Goal: Task Accomplishment & Management: Manage account settings

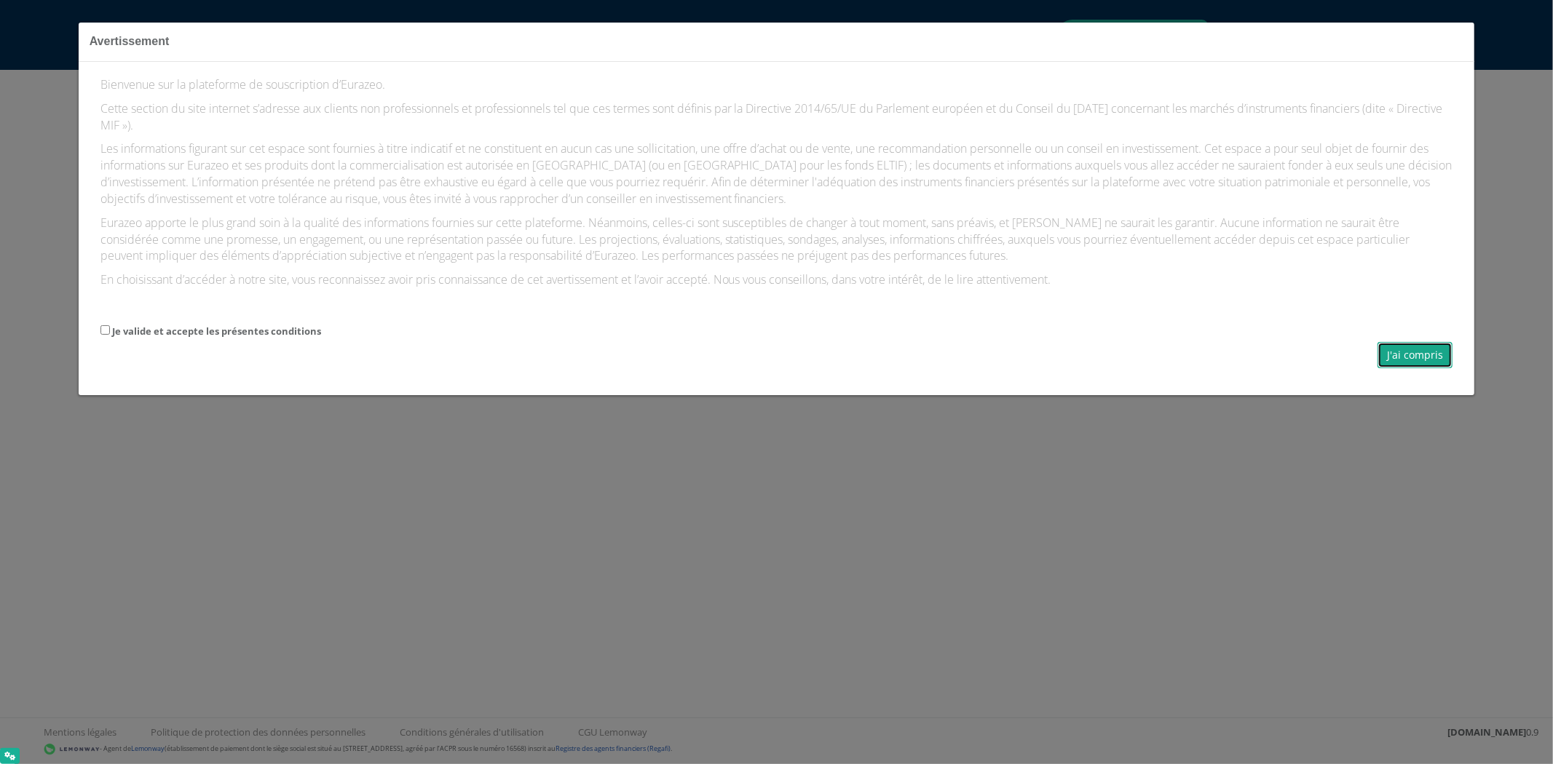
click at [1401, 351] on button "J'ai compris" at bounding box center [1414, 355] width 75 height 26
click at [265, 338] on label "Je valide et accepte les présentes conditions" at bounding box center [216, 332] width 209 height 14
click at [110, 335] on input "Je valide et accepte les présentes conditions" at bounding box center [104, 329] width 9 height 9
checkbox input "true"
click at [1387, 355] on button "J'ai compris" at bounding box center [1414, 355] width 75 height 26
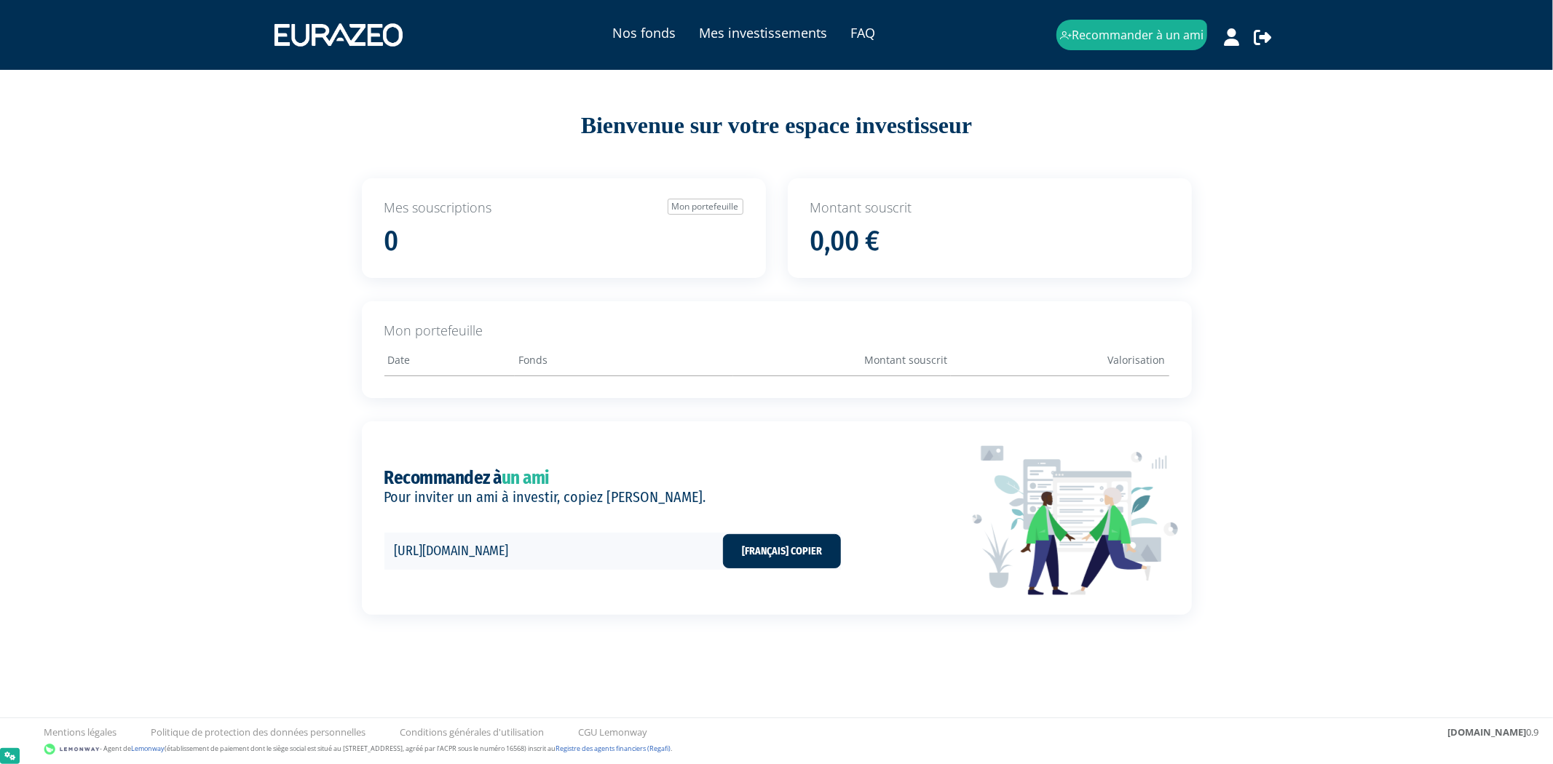
click at [1230, 51] on div "Nos fonds Mes investissements FAQ Recommander à un ami" at bounding box center [776, 35] width 1004 height 44
click at [1228, 44] on icon at bounding box center [1231, 36] width 15 height 17
click at [1190, 63] on link "Mon profil" at bounding box center [1205, 68] width 116 height 20
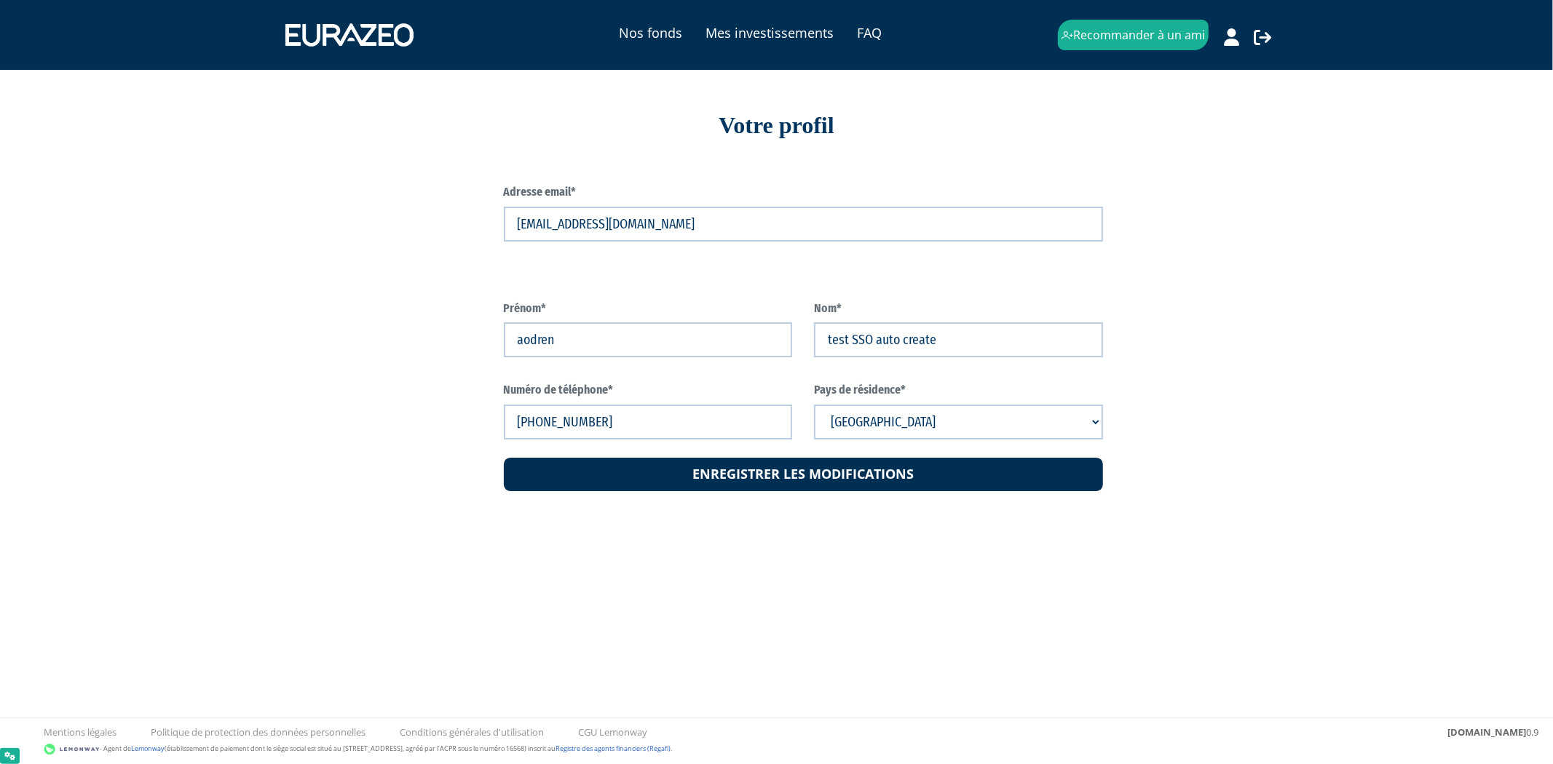
click at [1325, 303] on div "Nos fonds Mes investissements FAQ Recommander à un ami Déconnexion" at bounding box center [776, 251] width 1553 height 502
click at [1444, 270] on div "Nos fonds Mes investissements FAQ Recommander à un ami Déconnexion" at bounding box center [776, 251] width 1553 height 502
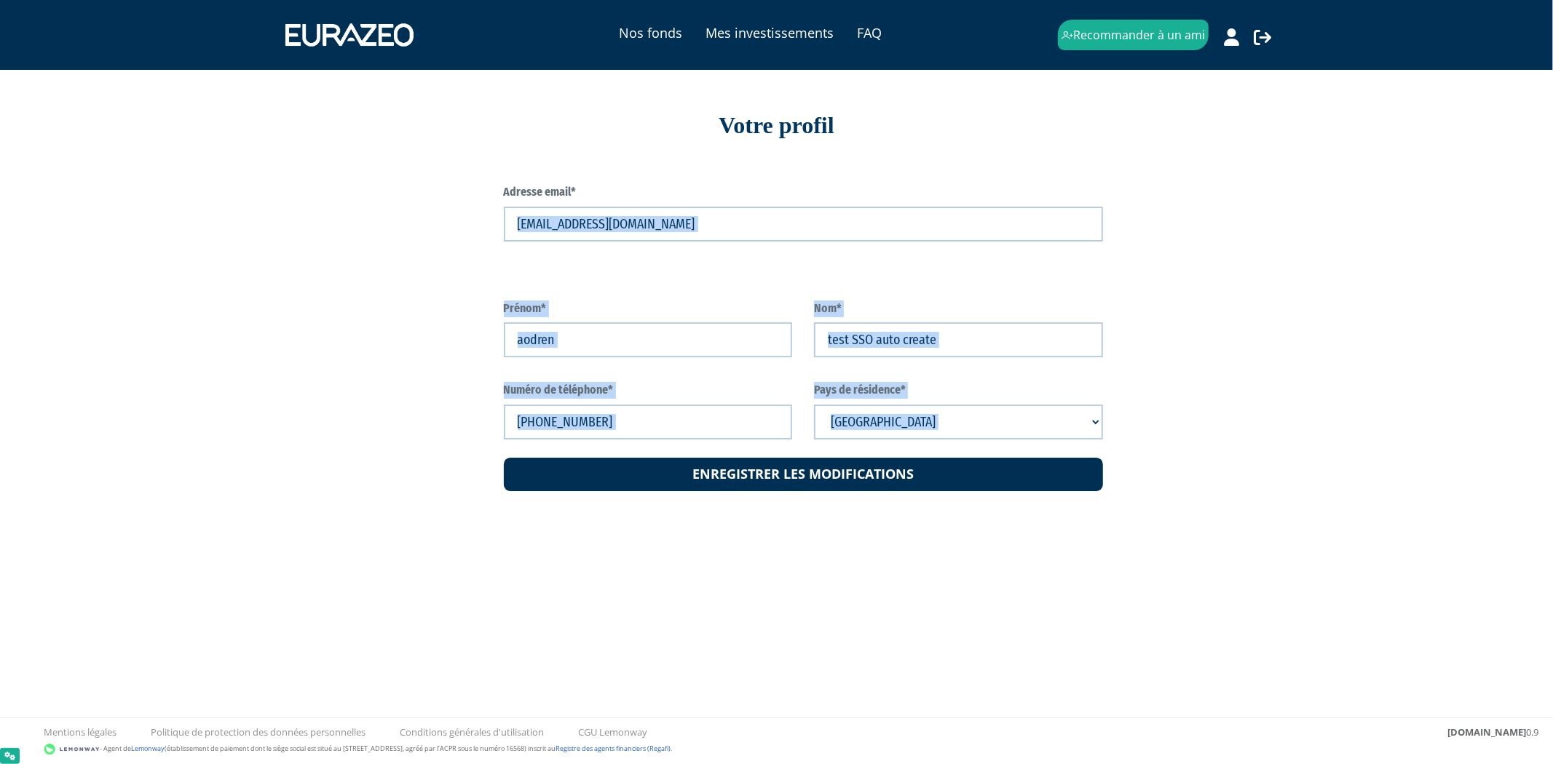
drag, startPoint x: 1412, startPoint y: 282, endPoint x: 427, endPoint y: 214, distance: 987.9
click at [427, 214] on div "Nos fonds Mes investissements FAQ Recommander à un ami Déconnexion" at bounding box center [776, 251] width 1553 height 502
click at [427, 213] on div "Adresse email* ajorge.ext+SSOtest@eurazeo.com Prénom* aodren Nom* Cuba" at bounding box center [777, 326] width 852 height 351
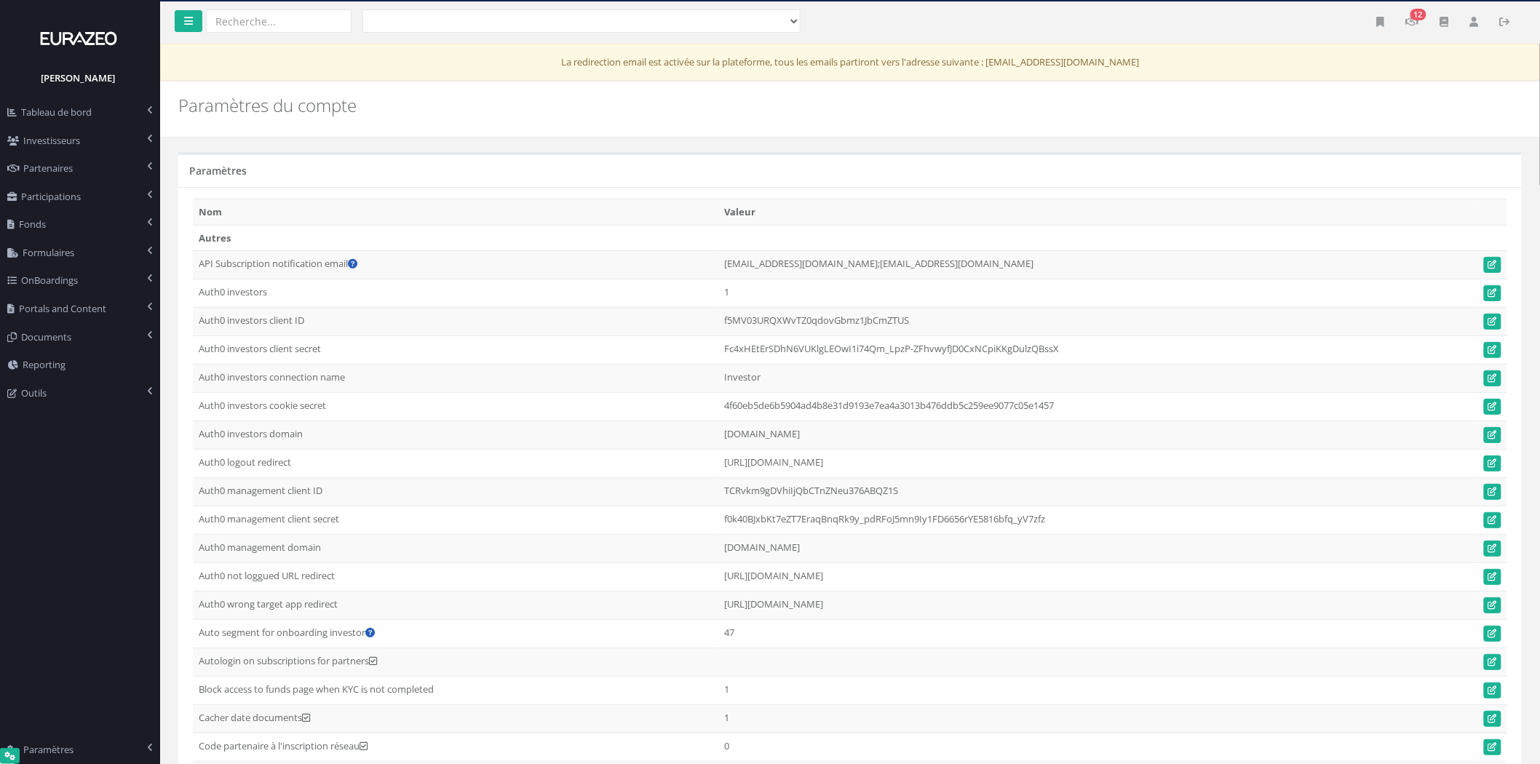
drag, startPoint x: 263, startPoint y: 341, endPoint x: 316, endPoint y: 595, distance: 260.2
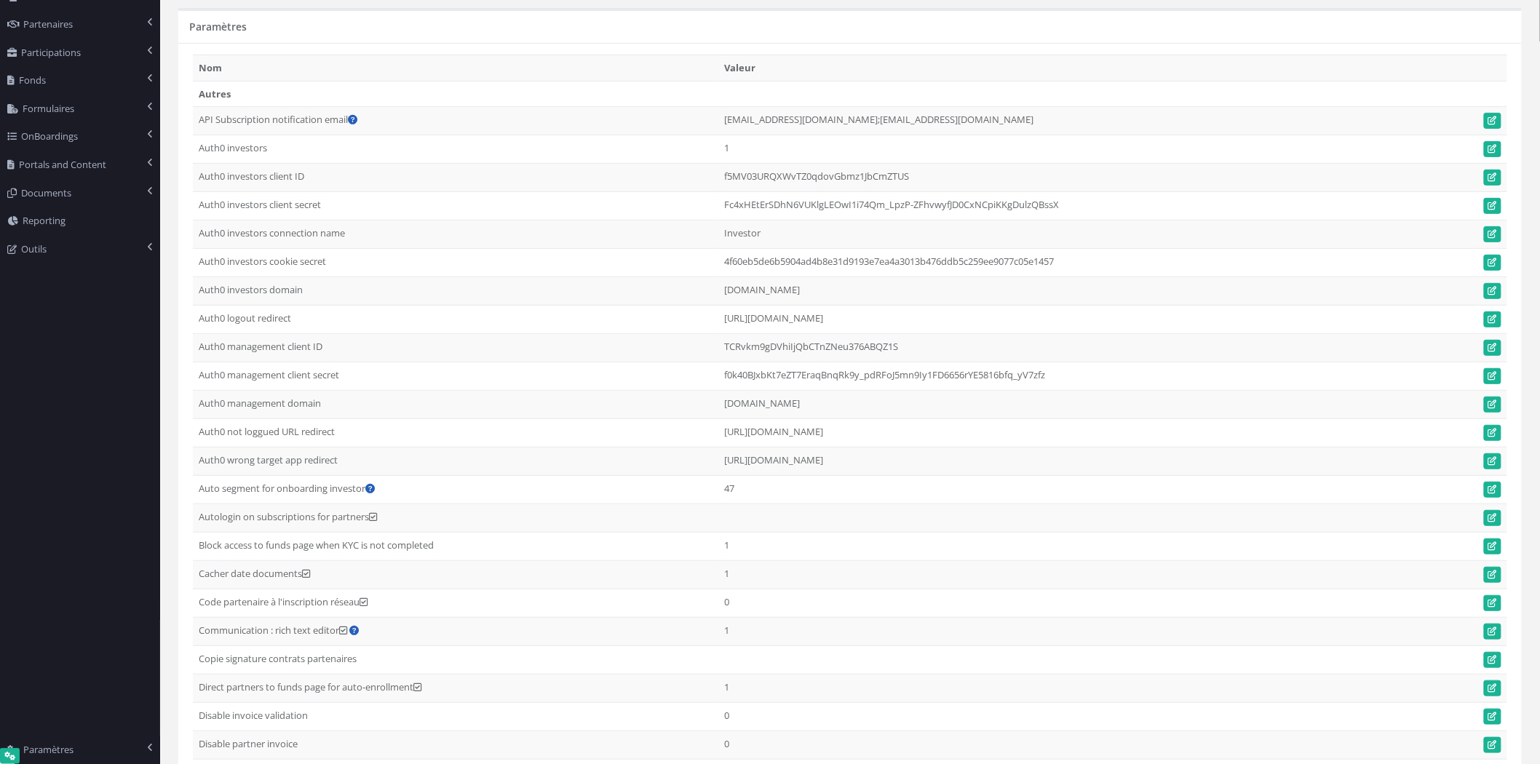
scroll to position [162, 0]
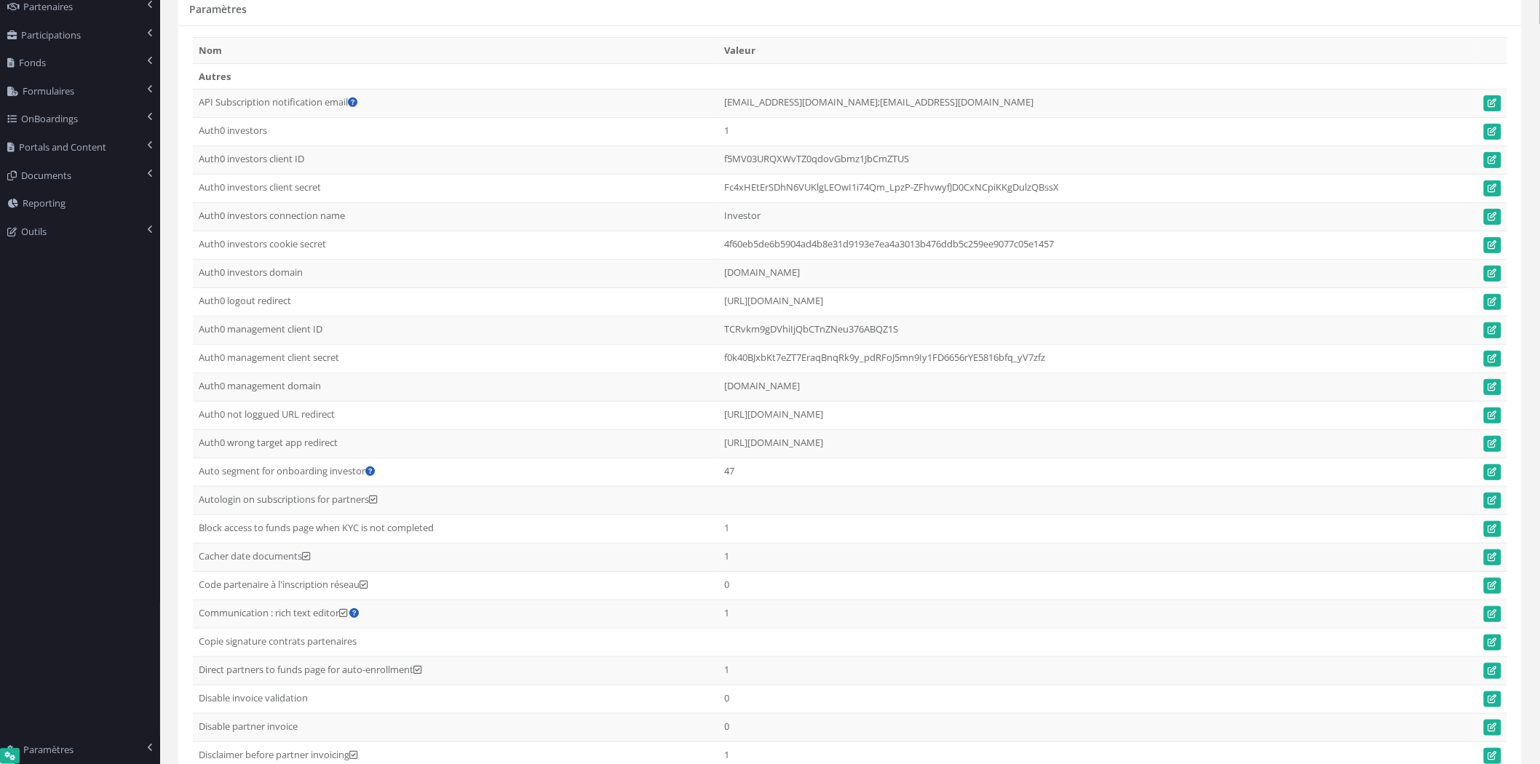
click at [252, 487] on td "Auto segment for onboarding investor" at bounding box center [456, 473] width 526 height 28
drag, startPoint x: 255, startPoint y: 477, endPoint x: 307, endPoint y: 464, distance: 53.3
click at [307, 464] on td "Auto segment for onboarding investor" at bounding box center [456, 473] width 526 height 28
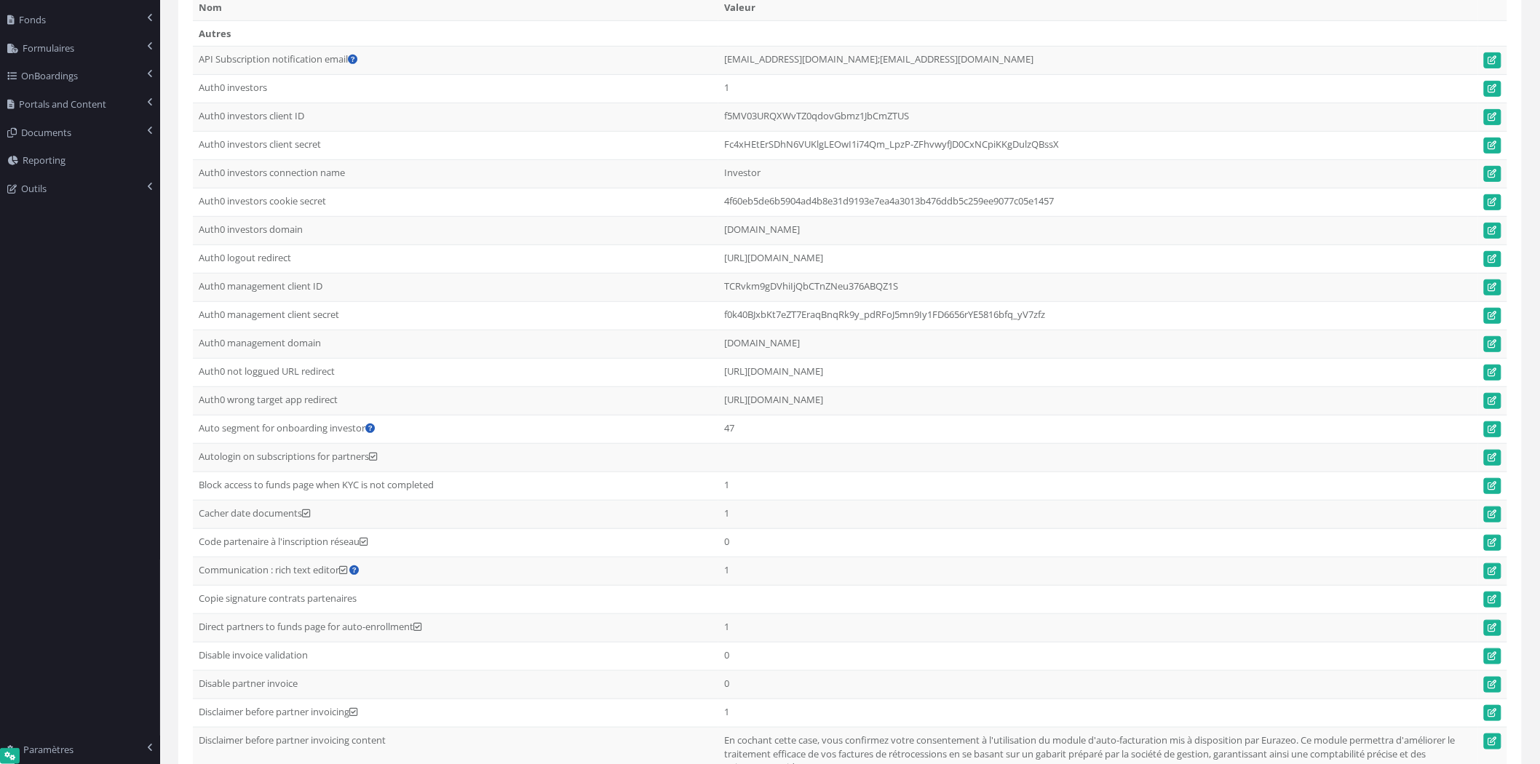
scroll to position [242, 0]
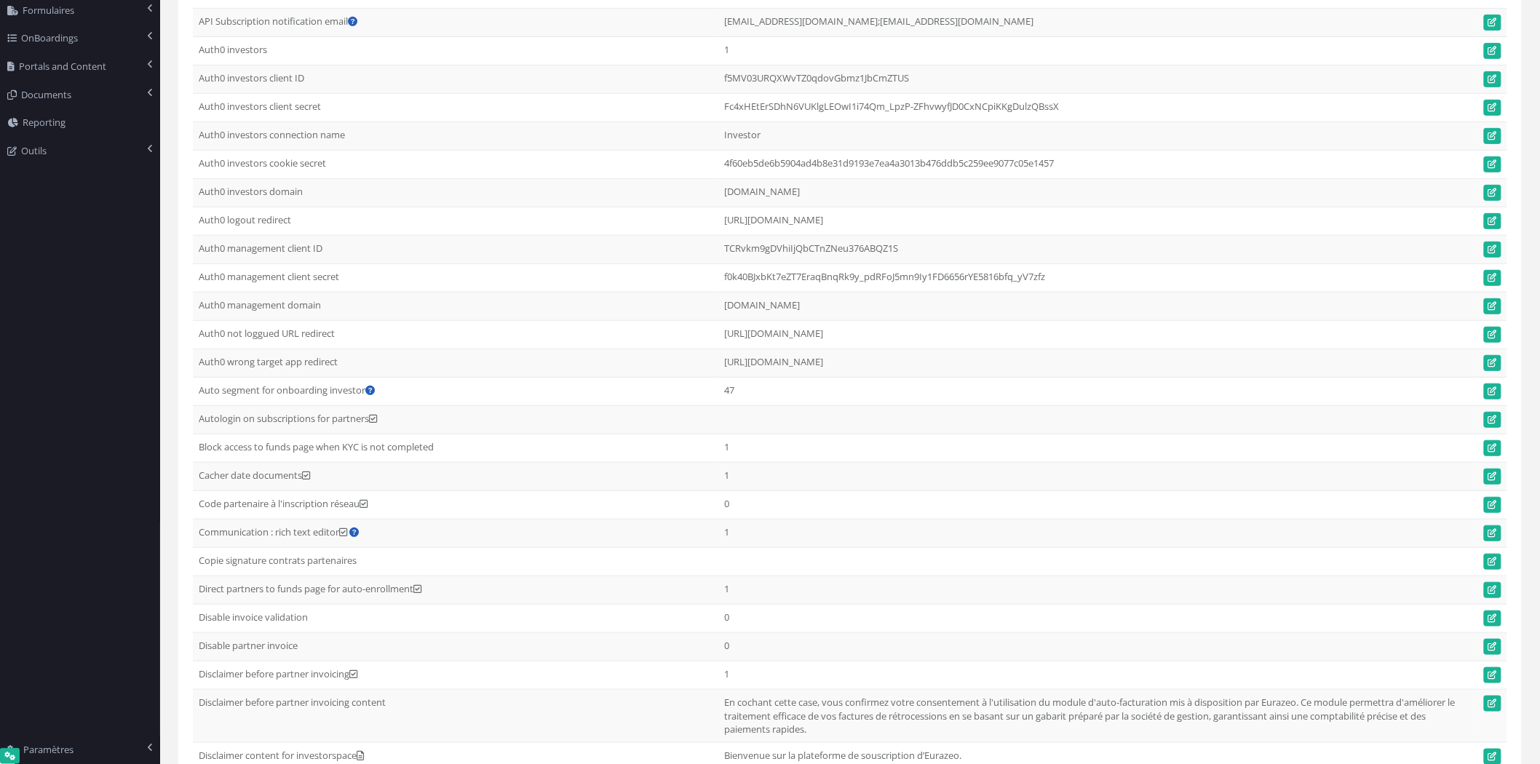
drag, startPoint x: 293, startPoint y: 352, endPoint x: 344, endPoint y: 360, distance: 50.9
click at [338, 354] on td "Auth0 wrong target app redirect" at bounding box center [456, 363] width 526 height 28
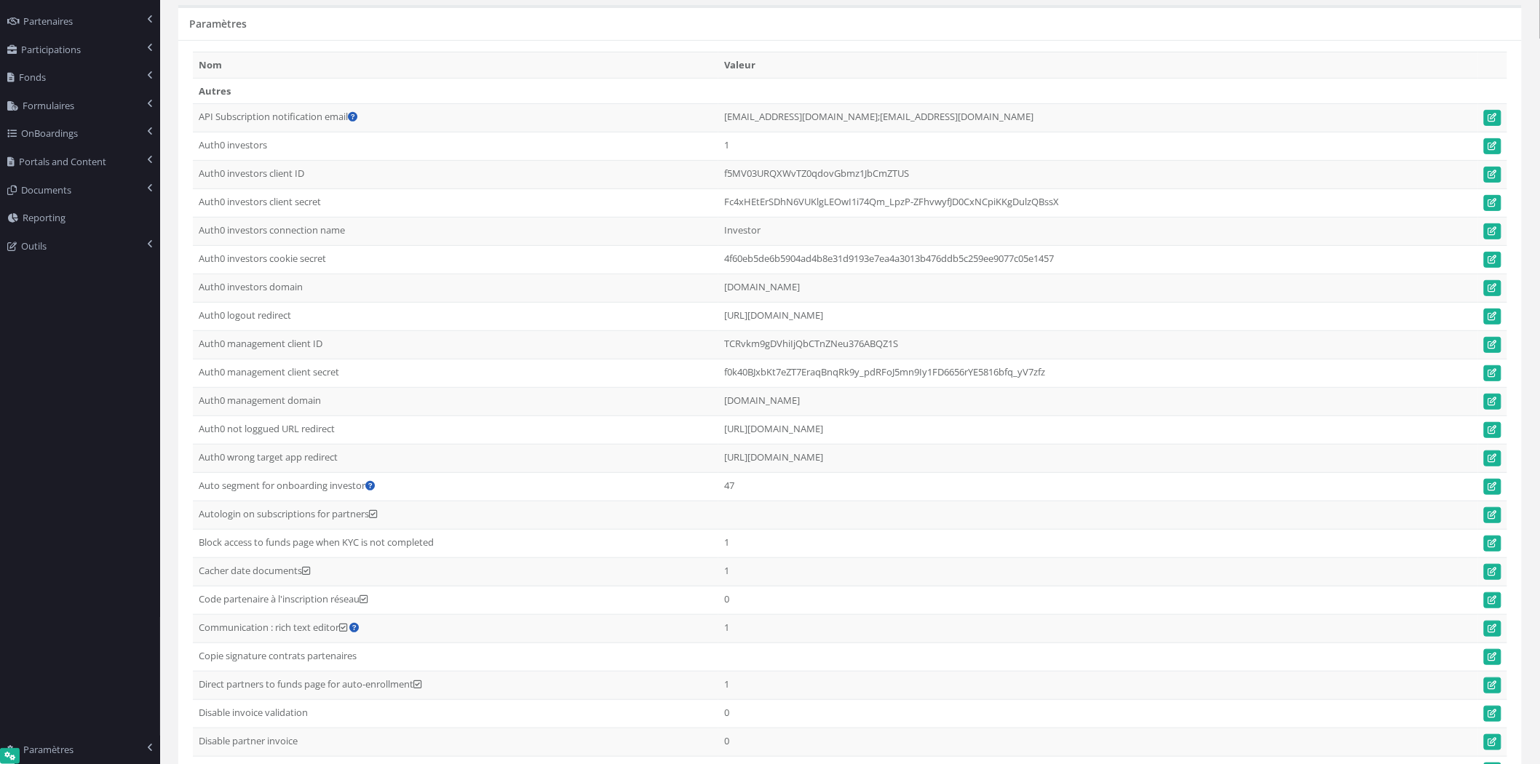
scroll to position [0, 0]
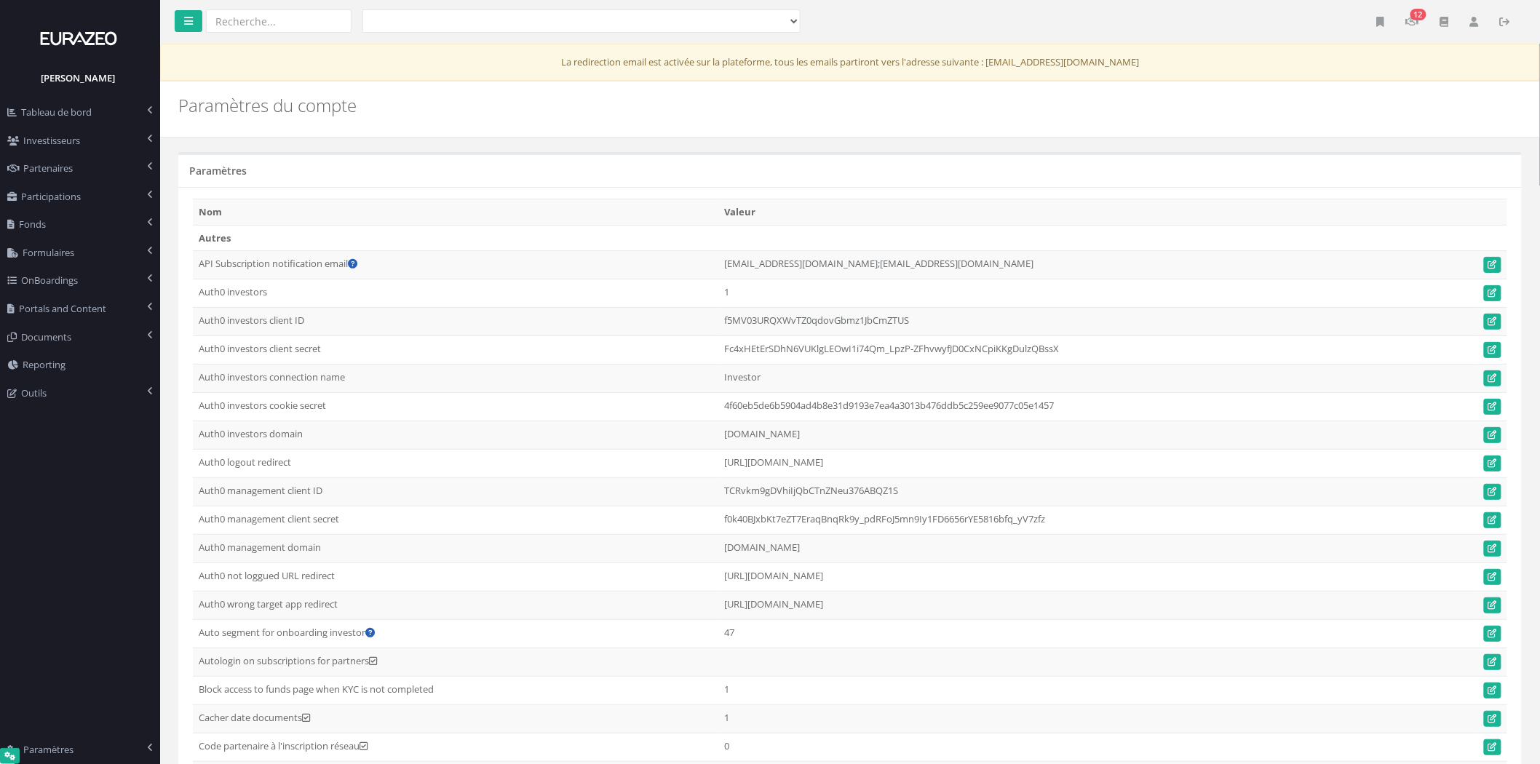
click at [1472, 17] on icon at bounding box center [1474, 22] width 9 height 10
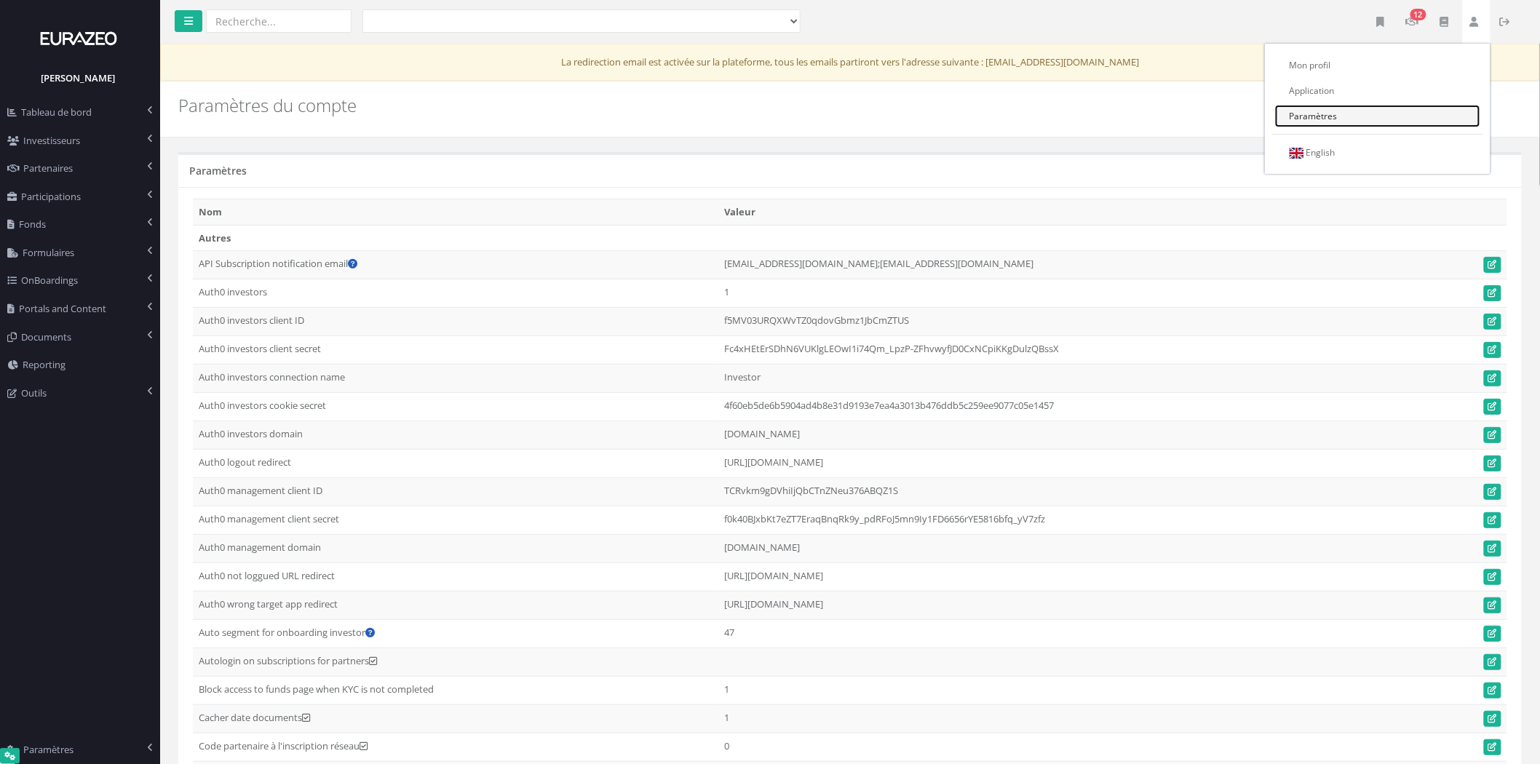
click at [1388, 116] on link "Paramètres" at bounding box center [1377, 116] width 205 height 23
